Goal: Information Seeking & Learning: Learn about a topic

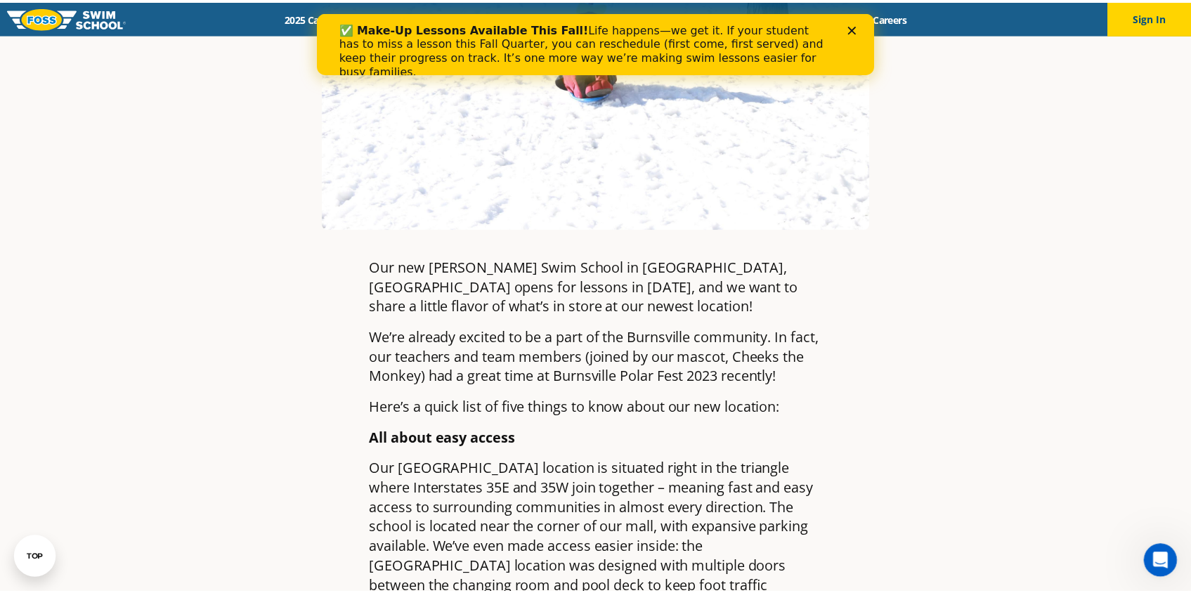
scroll to position [453, 0]
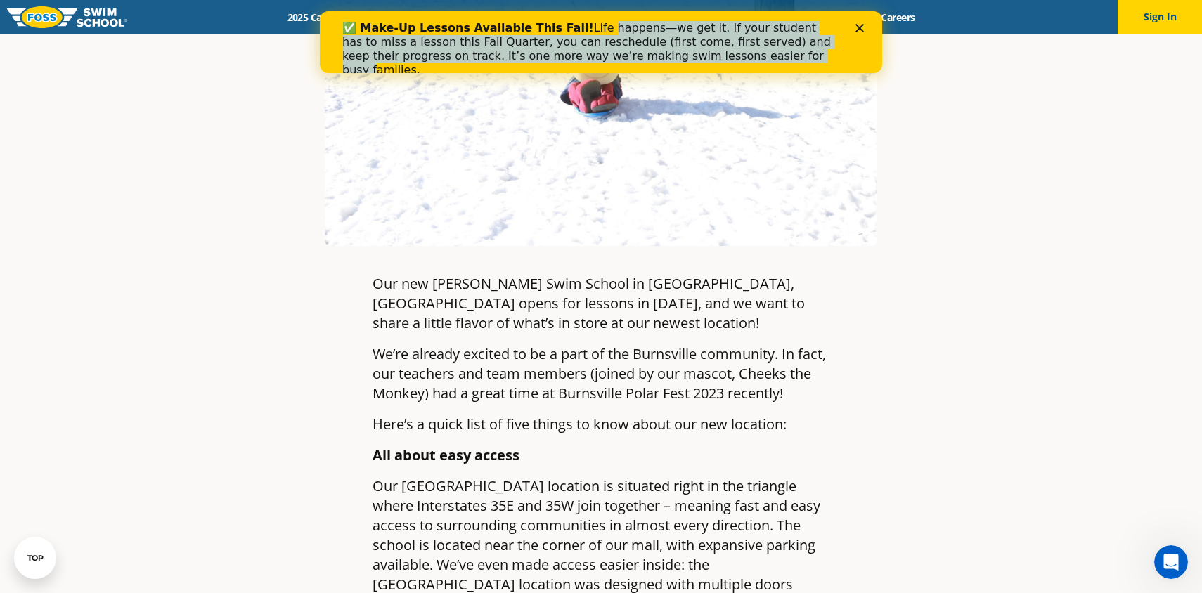
drag, startPoint x: 578, startPoint y: 32, endPoint x: 690, endPoint y: 58, distance: 114.6
click at [690, 58] on div "✅ Make-Up Lessons Available This Fall! Life happens—we get it. If your student …" at bounding box center [589, 49] width 495 height 56
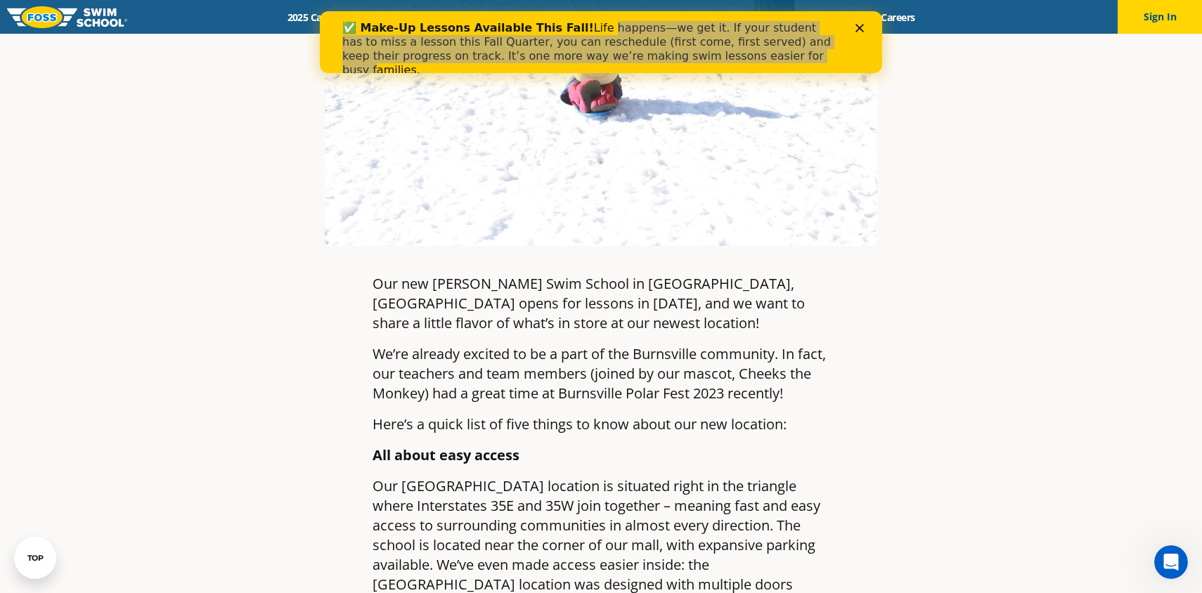
click at [953, 318] on article "Get to Know Burnsville, MN: Where everything comes together By Foss Swim School…" at bounding box center [600, 581] width 829 height 1903
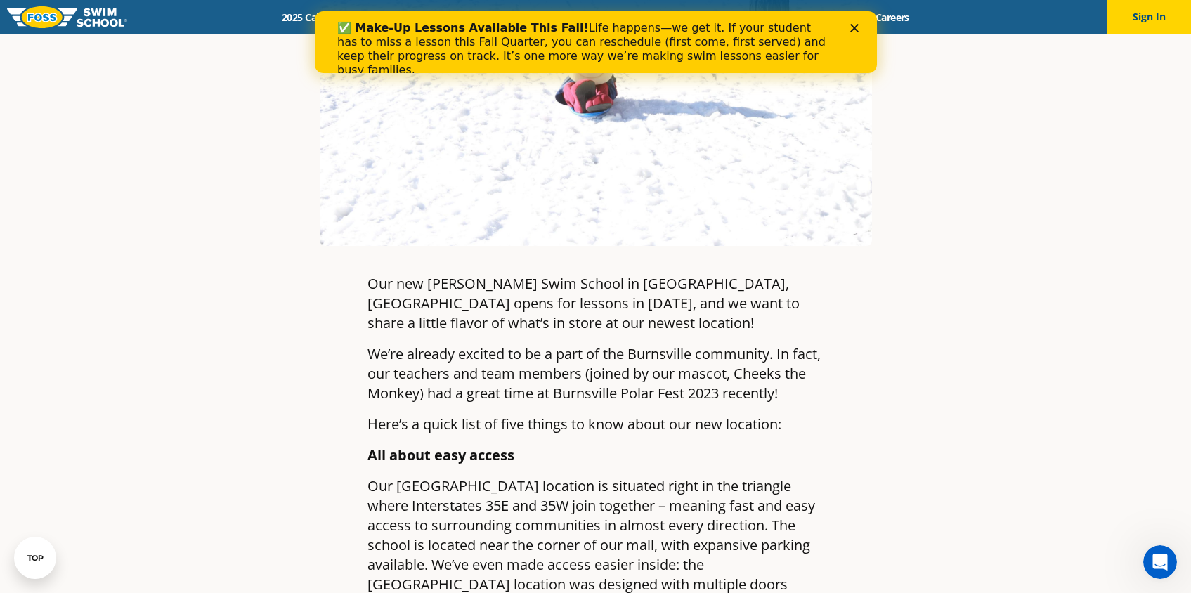
click at [856, 30] on polygon "Close" at bounding box center [854, 28] width 8 height 8
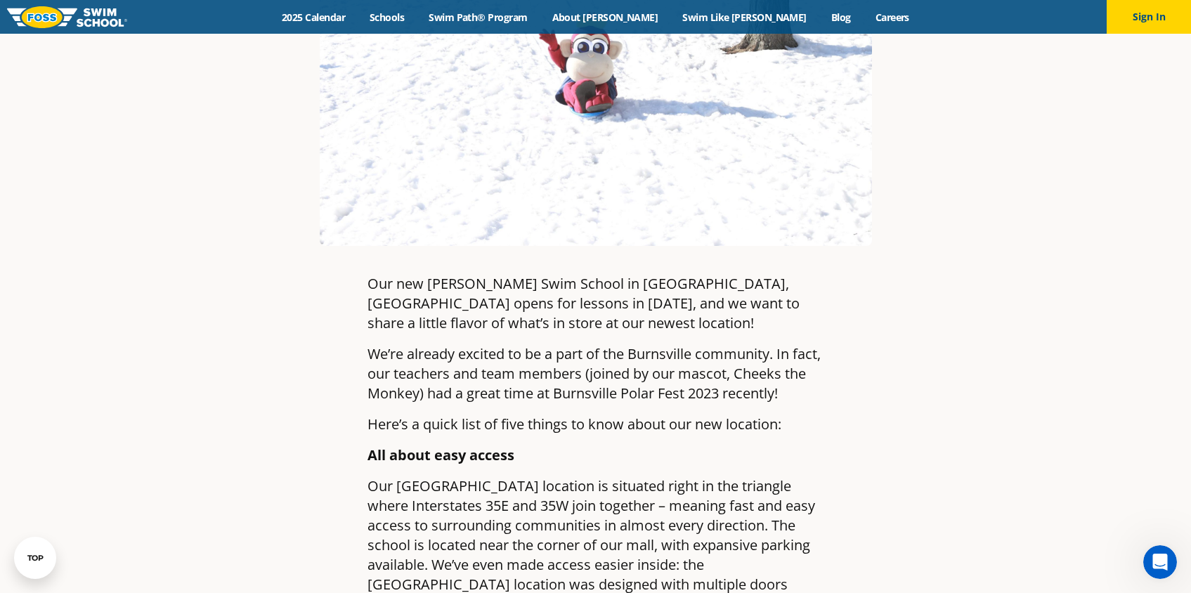
drag, startPoint x: 424, startPoint y: 232, endPoint x: 579, endPoint y: 377, distance: 212.4
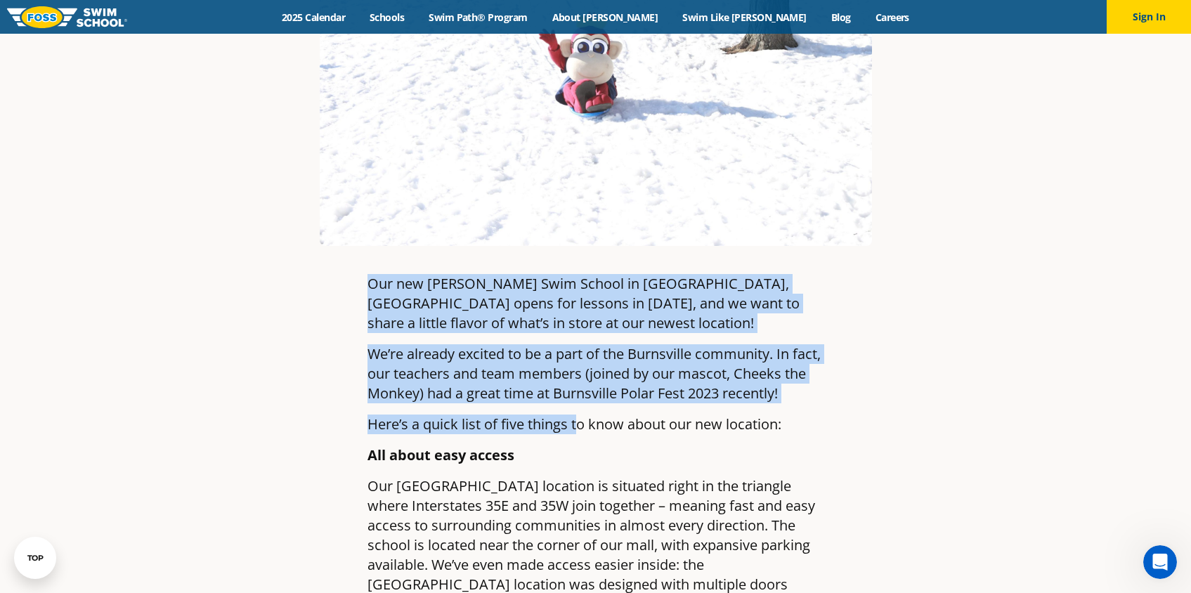
drag, startPoint x: 579, startPoint y: 375, endPoint x: 368, endPoint y: 235, distance: 253.0
drag, startPoint x: 408, startPoint y: 255, endPoint x: 418, endPoint y: 292, distance: 38.5
click at [408, 274] on p "Our new Foss Swim School in Burnsville, MN opens for lessons in March 2023, and…" at bounding box center [596, 303] width 457 height 59
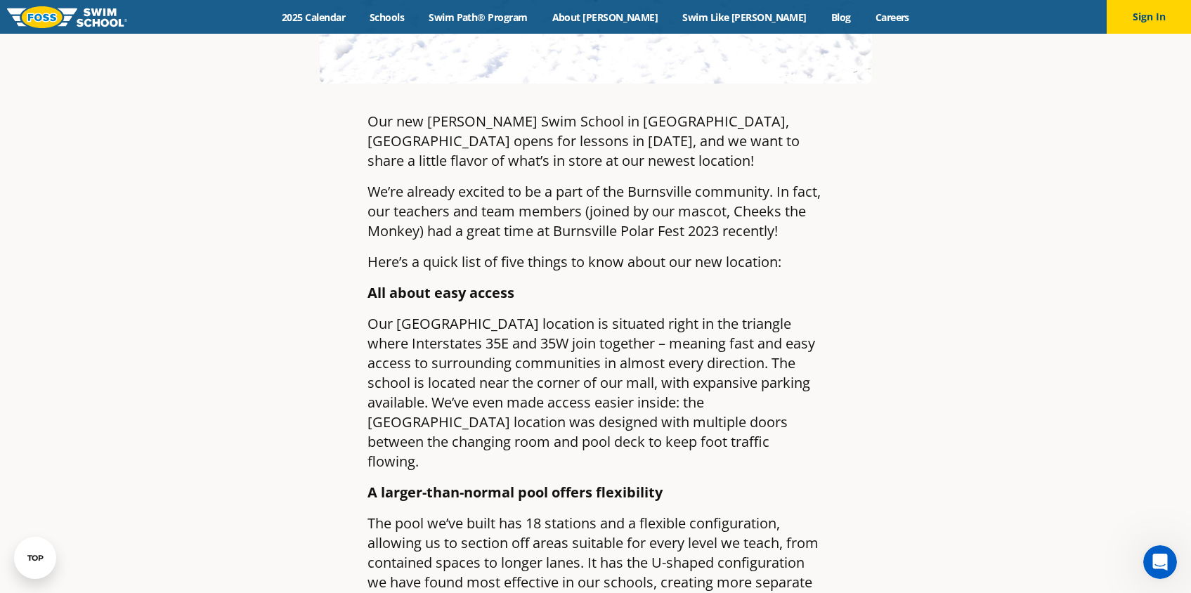
scroll to position [601, 0]
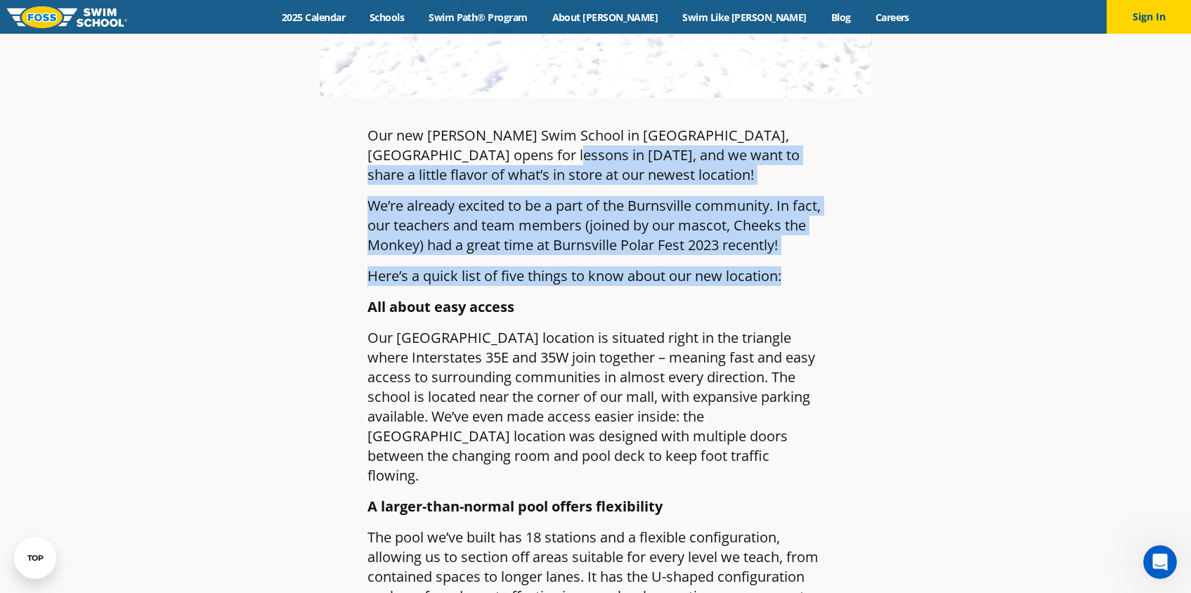
drag, startPoint x: 522, startPoint y: 105, endPoint x: 645, endPoint y: 247, distance: 187.8
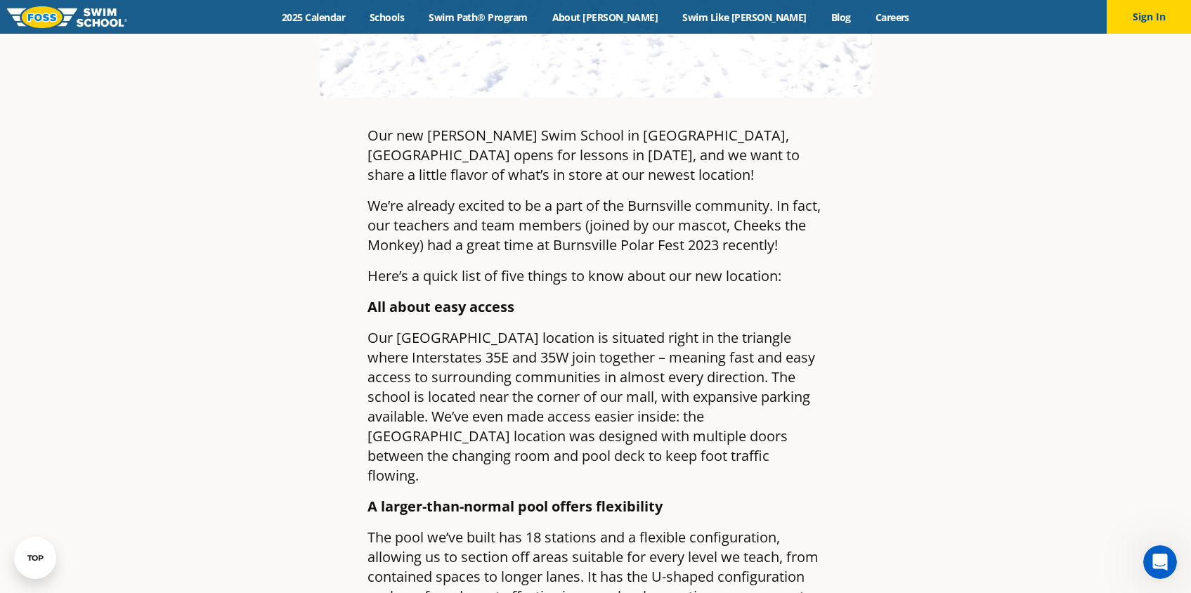
click at [787, 328] on p "Our Burnsville location is situated right in the triangle where Interstates 35E…" at bounding box center [596, 406] width 457 height 157
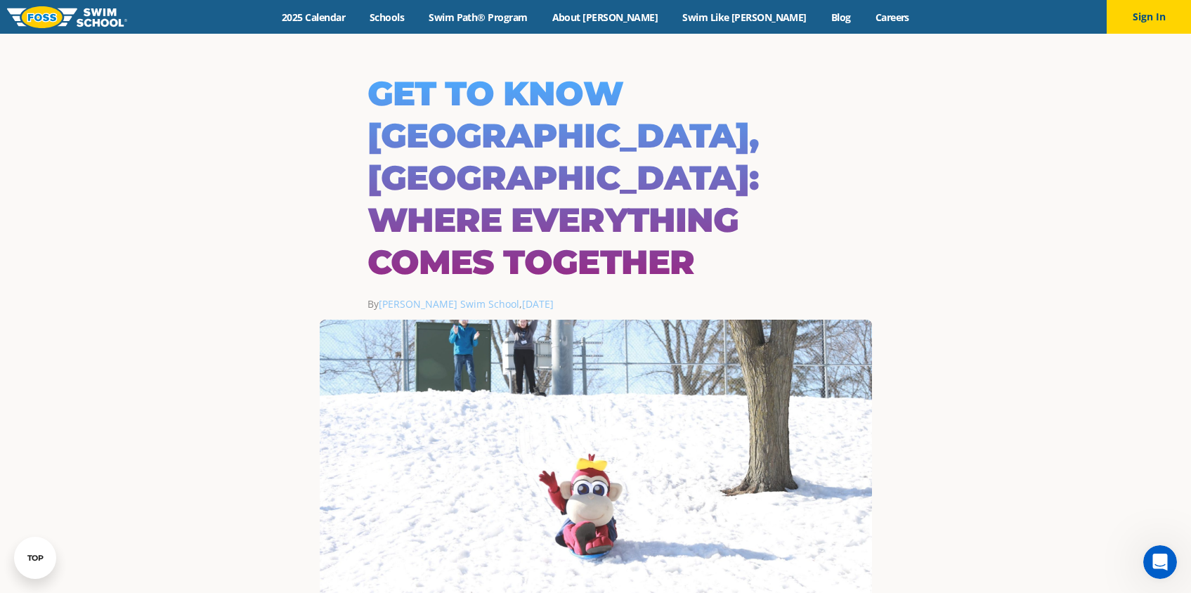
scroll to position [0, 0]
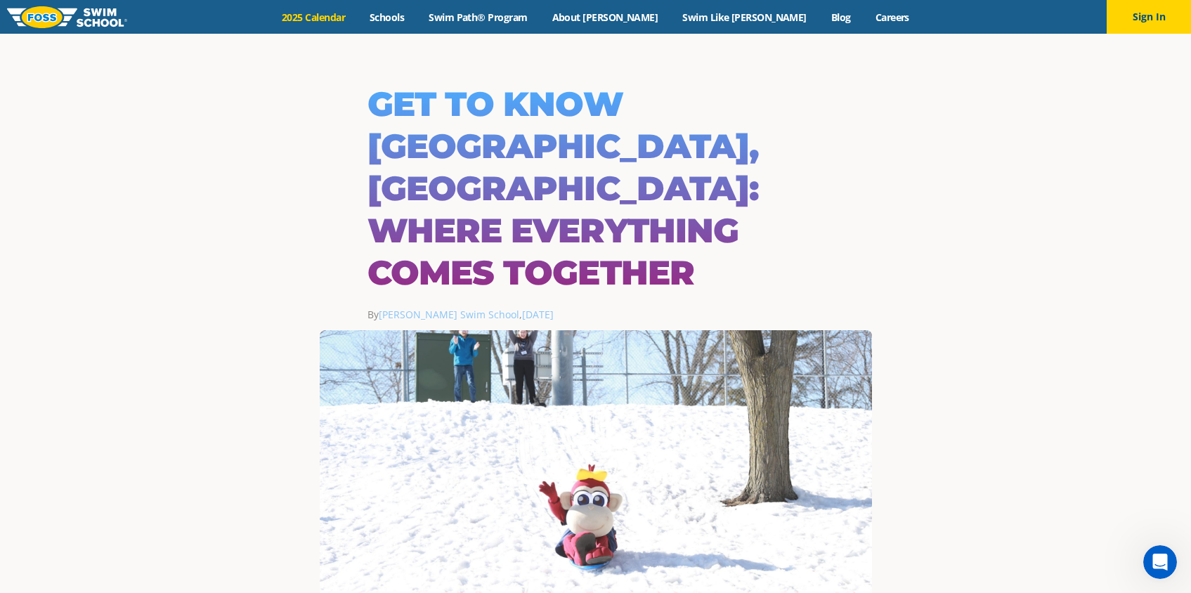
click at [358, 11] on link "2025 Calendar" at bounding box center [314, 17] width 88 height 13
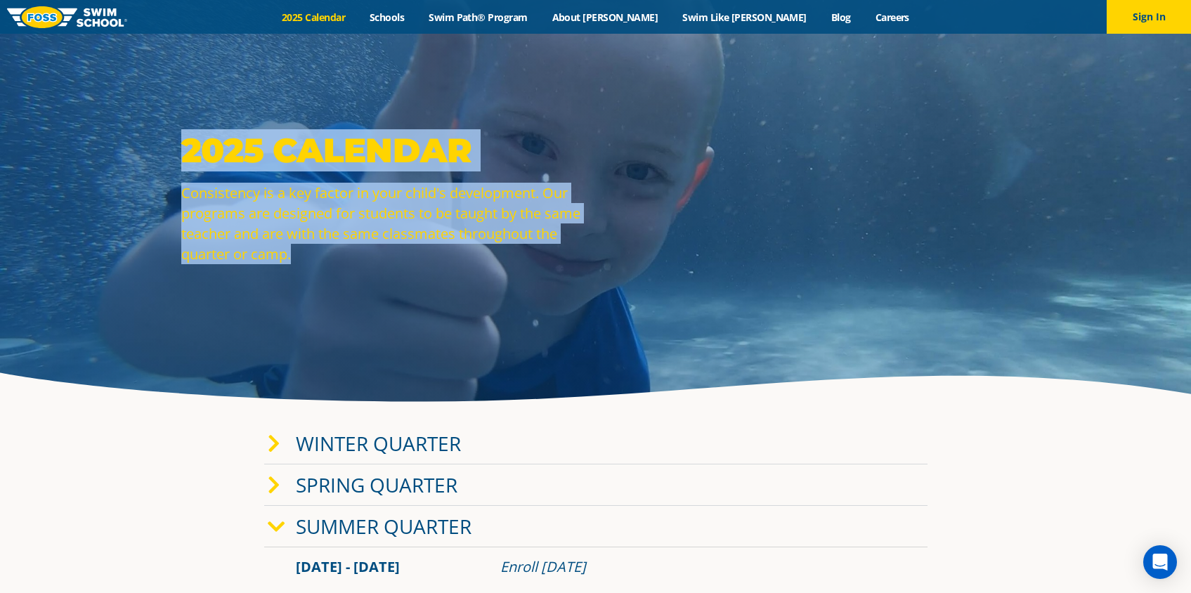
drag, startPoint x: 151, startPoint y: 136, endPoint x: 294, endPoint y: 297, distance: 215.1
click at [294, 297] on div "2025 Calendar Consistency is a key factor in your child's development. Our prog…" at bounding box center [595, 207] width 1191 height 415
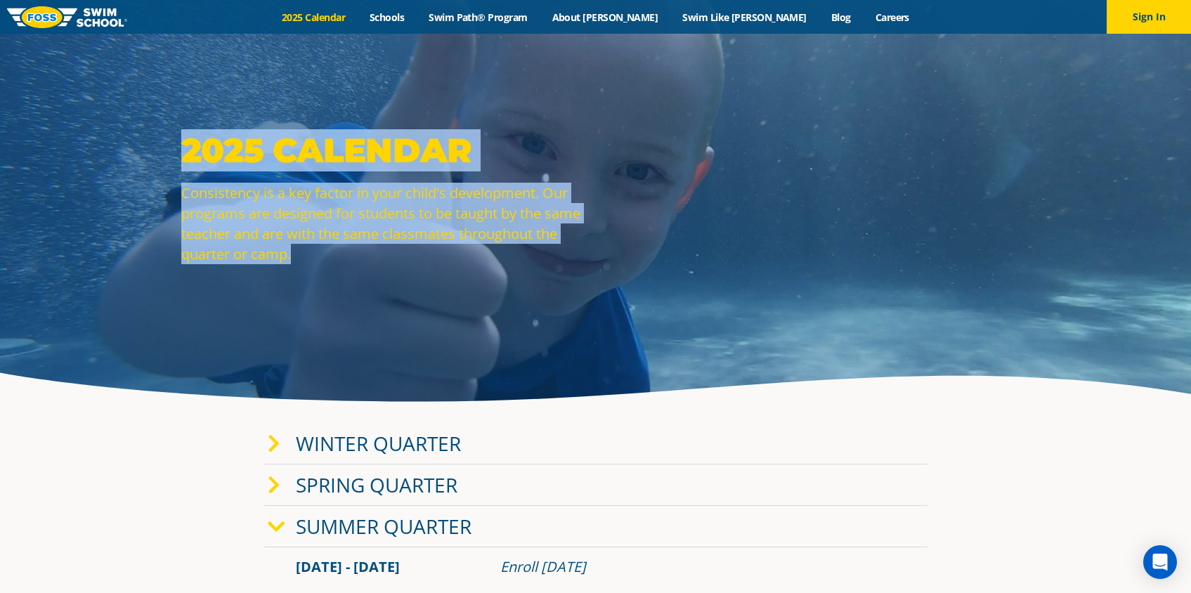
drag, startPoint x: 149, startPoint y: 142, endPoint x: 317, endPoint y: 288, distance: 222.7
click at [317, 288] on div "2025 Calendar Consistency is a key factor in your child's development. Our prog…" at bounding box center [595, 207] width 1191 height 415
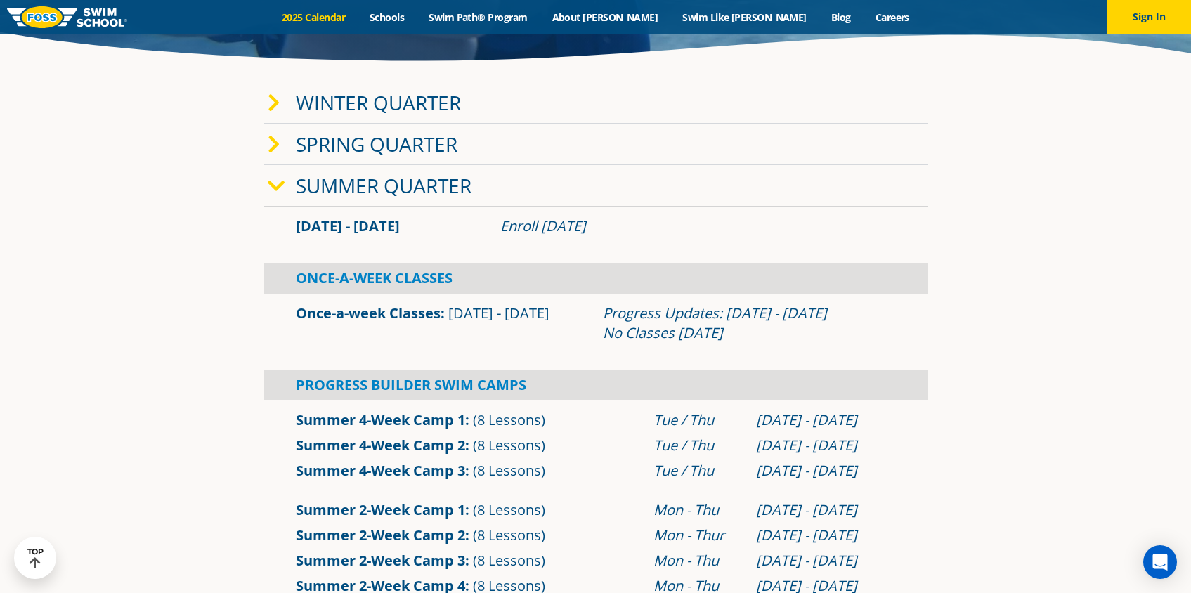
scroll to position [341, 0]
drag, startPoint x: 421, startPoint y: 220, endPoint x: 266, endPoint y: 219, distance: 155.3
click at [266, 219] on div "[DATE] - [DATE] Enroll [DATE]" at bounding box center [596, 226] width 664 height 25
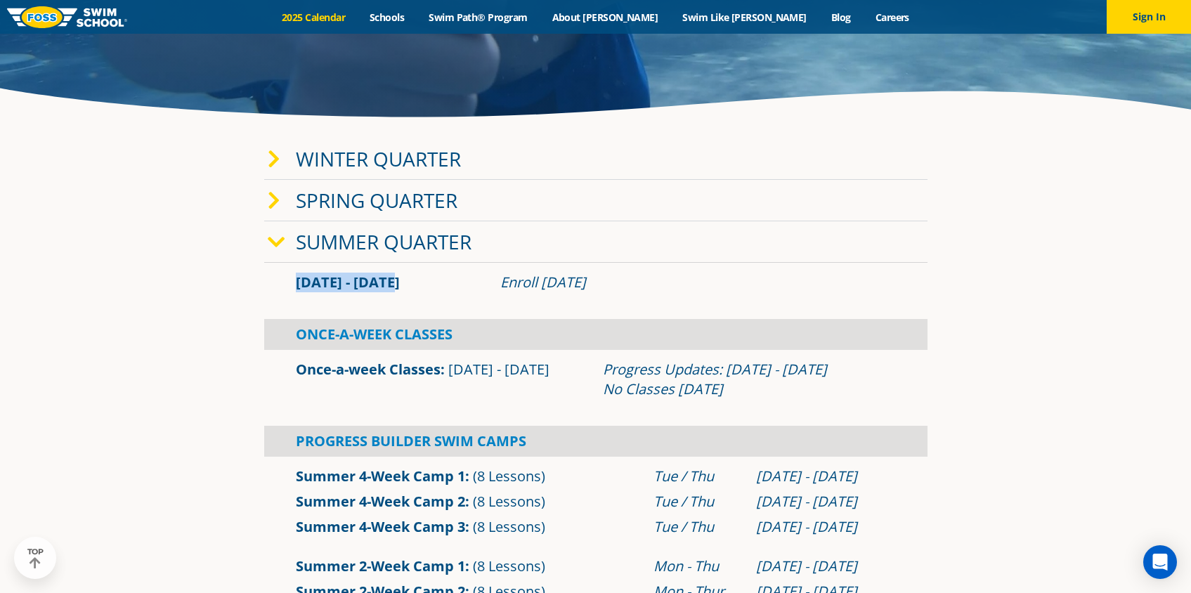
scroll to position [388, 0]
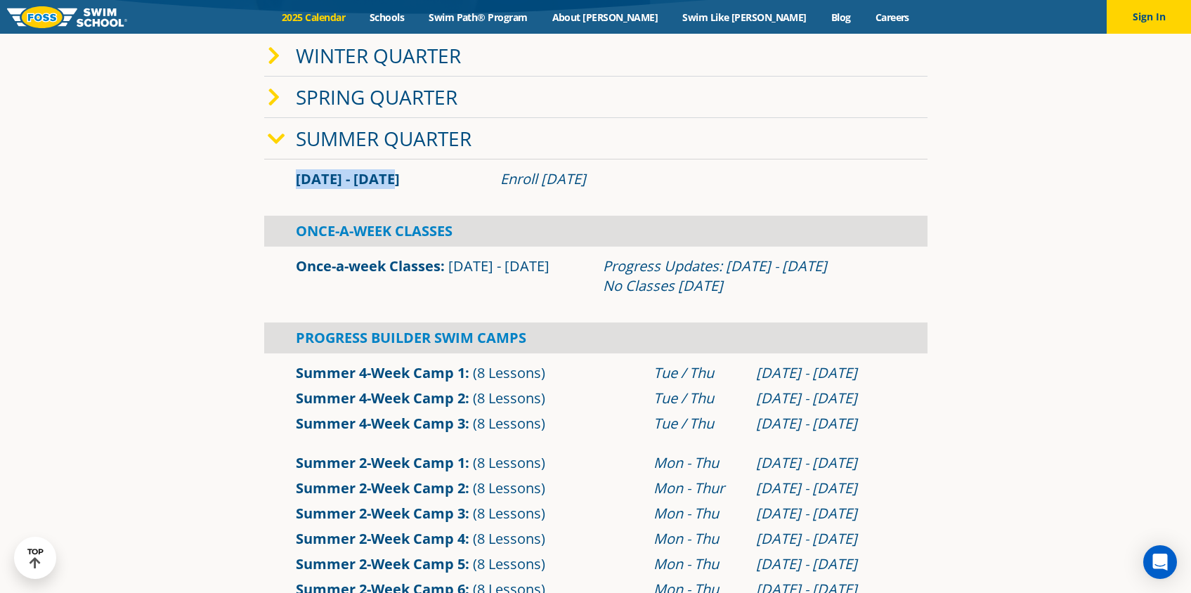
click at [352, 176] on span "[DATE] - [DATE]" at bounding box center [348, 178] width 104 height 19
drag, startPoint x: 324, startPoint y: 177, endPoint x: 411, endPoint y: 195, distance: 88.9
click at [411, 195] on div "[DATE] - [DATE] Enroll [DATE]" at bounding box center [596, 179] width 664 height 39
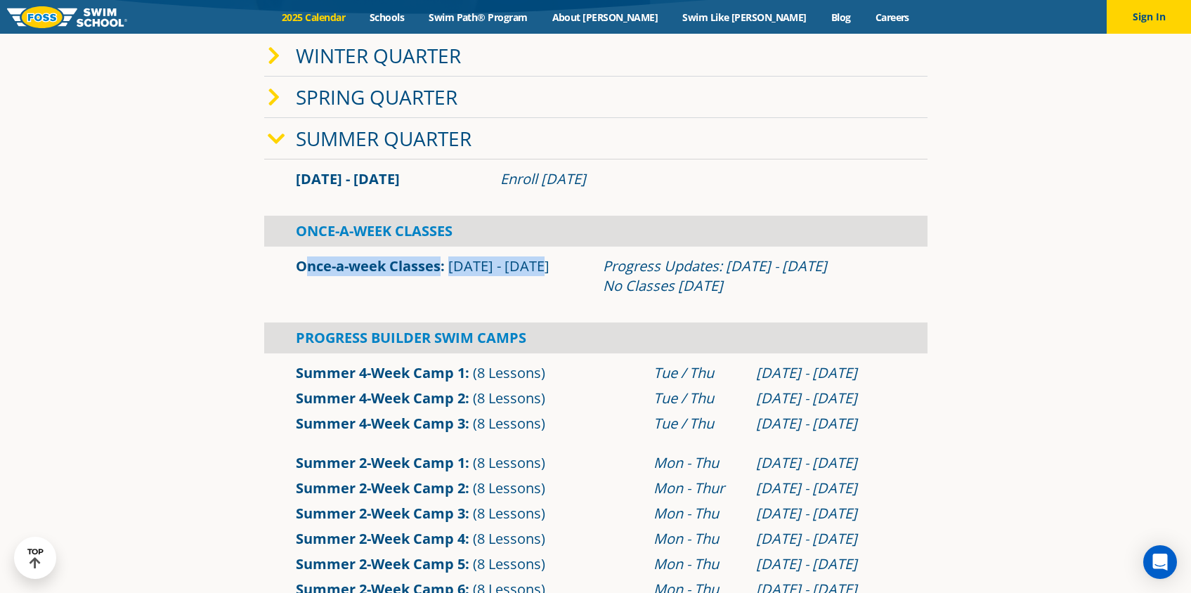
drag, startPoint x: 566, startPoint y: 270, endPoint x: 247, endPoint y: 257, distance: 318.7
click at [247, 257] on section "Winter Quarter [DATE] - [DATE] Enroll [DATE] Once-A-Week Classes" at bounding box center [595, 501] width 843 height 947
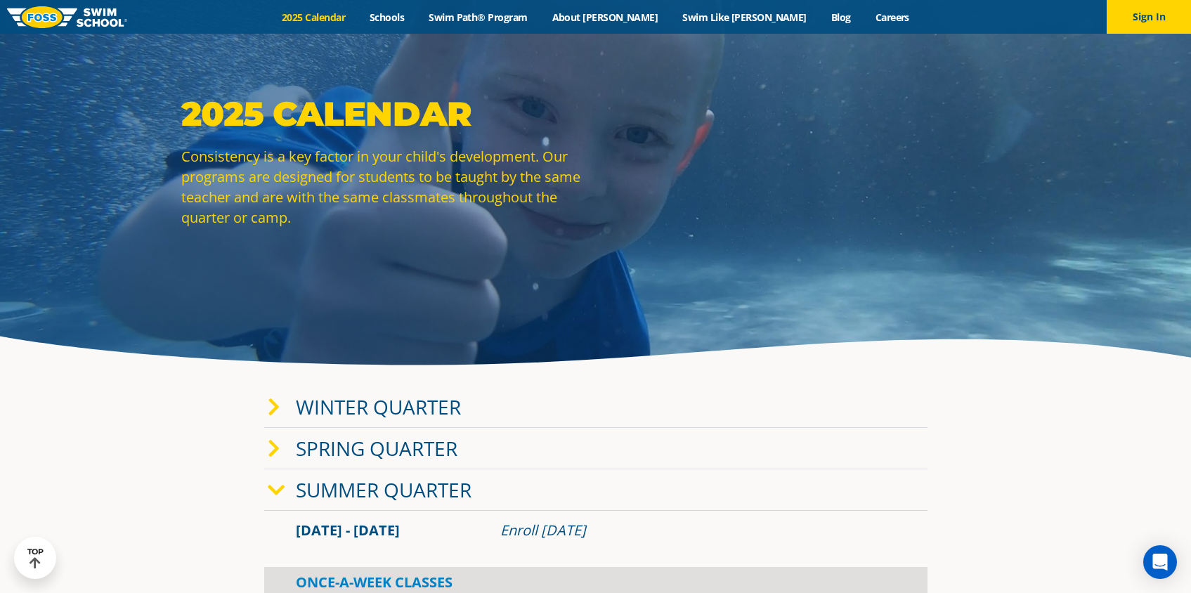
scroll to position [0, 0]
